Goal: Subscribe to service/newsletter

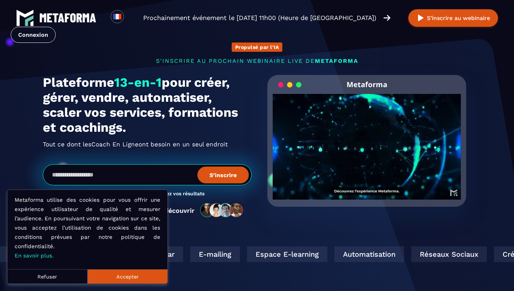
click at [109, 283] on button "Accepter" at bounding box center [128, 276] width 80 height 14
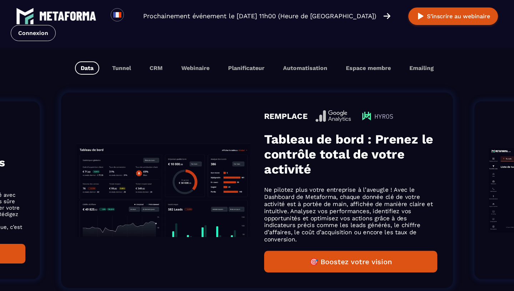
scroll to position [445, 0]
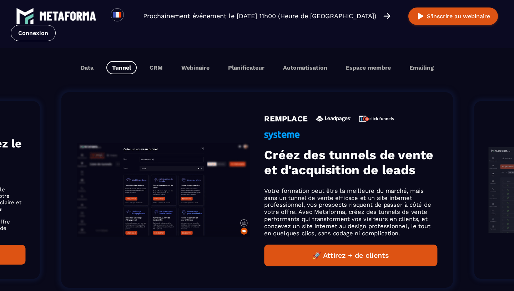
click at [124, 67] on button "Tunnel" at bounding box center [121, 67] width 30 height 13
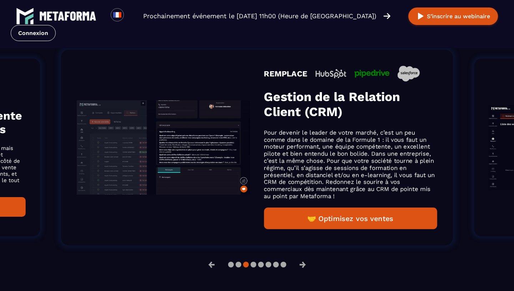
scroll to position [488, 0]
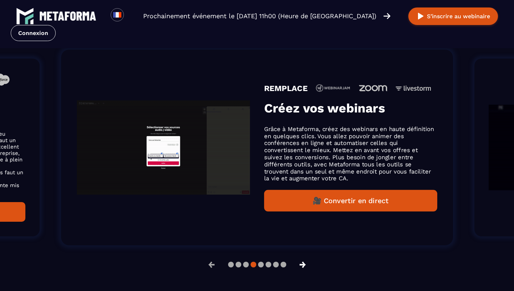
click at [306, 268] on button "→" at bounding box center [303, 264] width 19 height 17
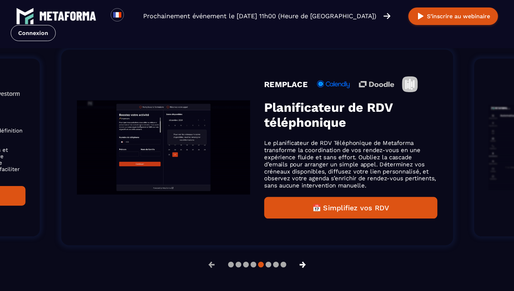
click at [306, 268] on button "→" at bounding box center [303, 264] width 19 height 17
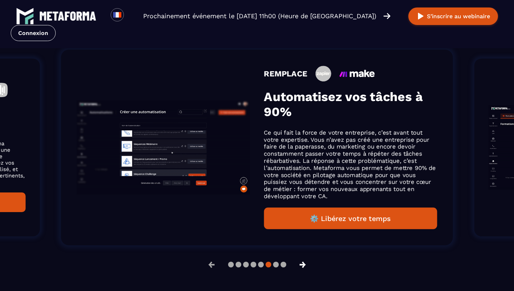
scroll to position [499, 0]
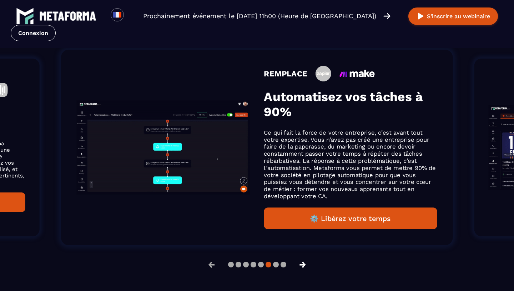
click at [306, 268] on button "→" at bounding box center [303, 264] width 19 height 17
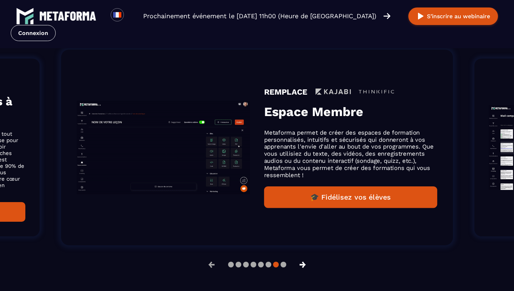
scroll to position [488, 0]
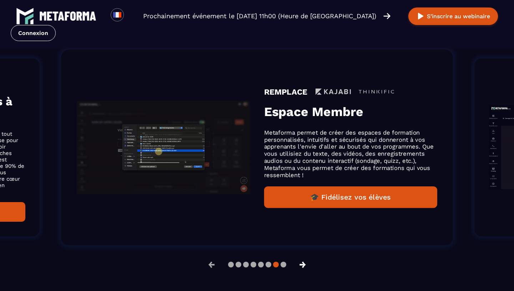
click at [306, 268] on button "→" at bounding box center [303, 264] width 19 height 17
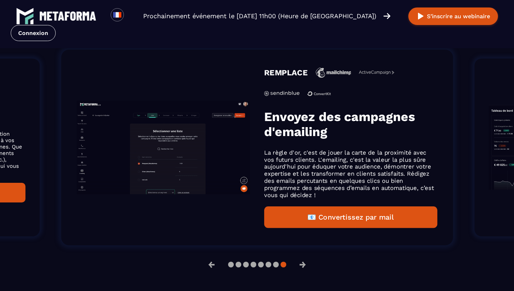
scroll to position [499, 0]
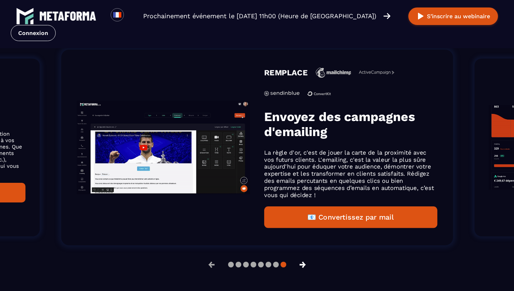
click at [308, 268] on button "→" at bounding box center [303, 264] width 19 height 17
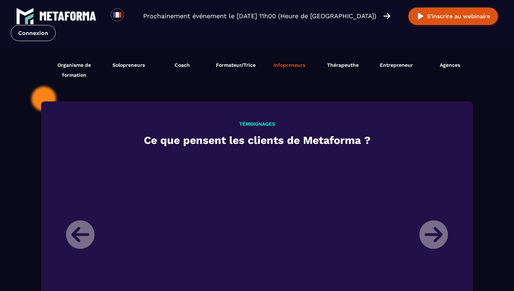
scroll to position [778, 0]
click at [394, 68] on span "Entrepreneur" at bounding box center [396, 65] width 33 height 6
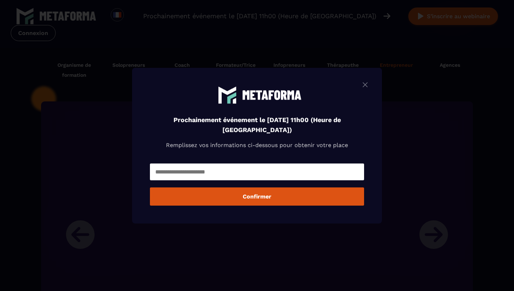
scroll to position [767, 0]
click at [259, 174] on input "Modal window" at bounding box center [257, 172] width 214 height 17
type input "**********"
click at [252, 197] on button "Confirmer" at bounding box center [257, 197] width 214 height 18
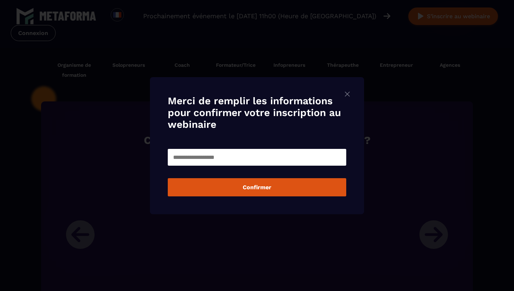
click at [278, 160] on input "Modal window" at bounding box center [257, 157] width 179 height 17
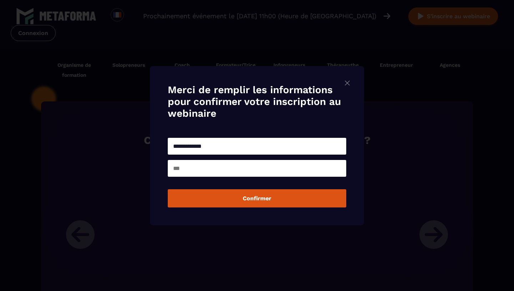
type input "**********"
click at [214, 169] on input "Modal window" at bounding box center [257, 168] width 179 height 17
type input "*****"
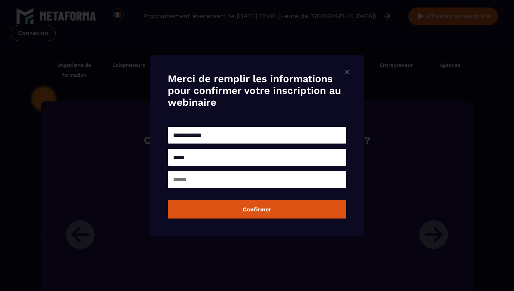
type input "*********"
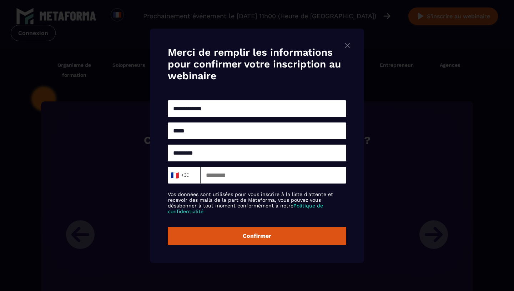
click at [217, 178] on input "Modal window" at bounding box center [274, 175] width 146 height 17
type input "*********"
click at [255, 243] on button "Confirmer" at bounding box center [257, 236] width 179 height 18
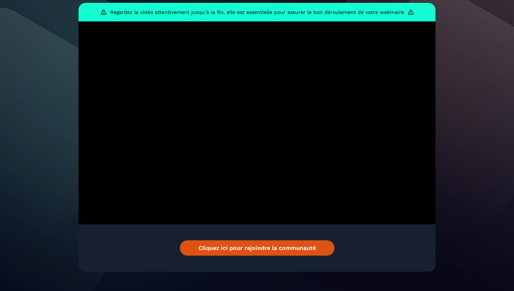
scroll to position [139, 0]
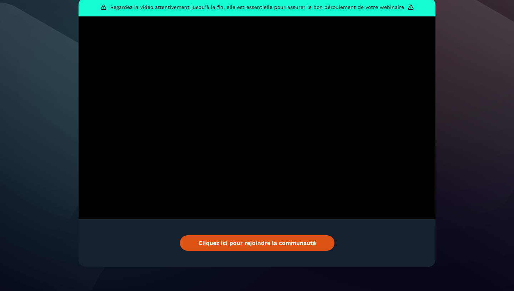
click at [254, 235] on link "Cliquez ici pour rejoindre la communauté" at bounding box center [257, 242] width 155 height 15
